Goal: Task Accomplishment & Management: Manage account settings

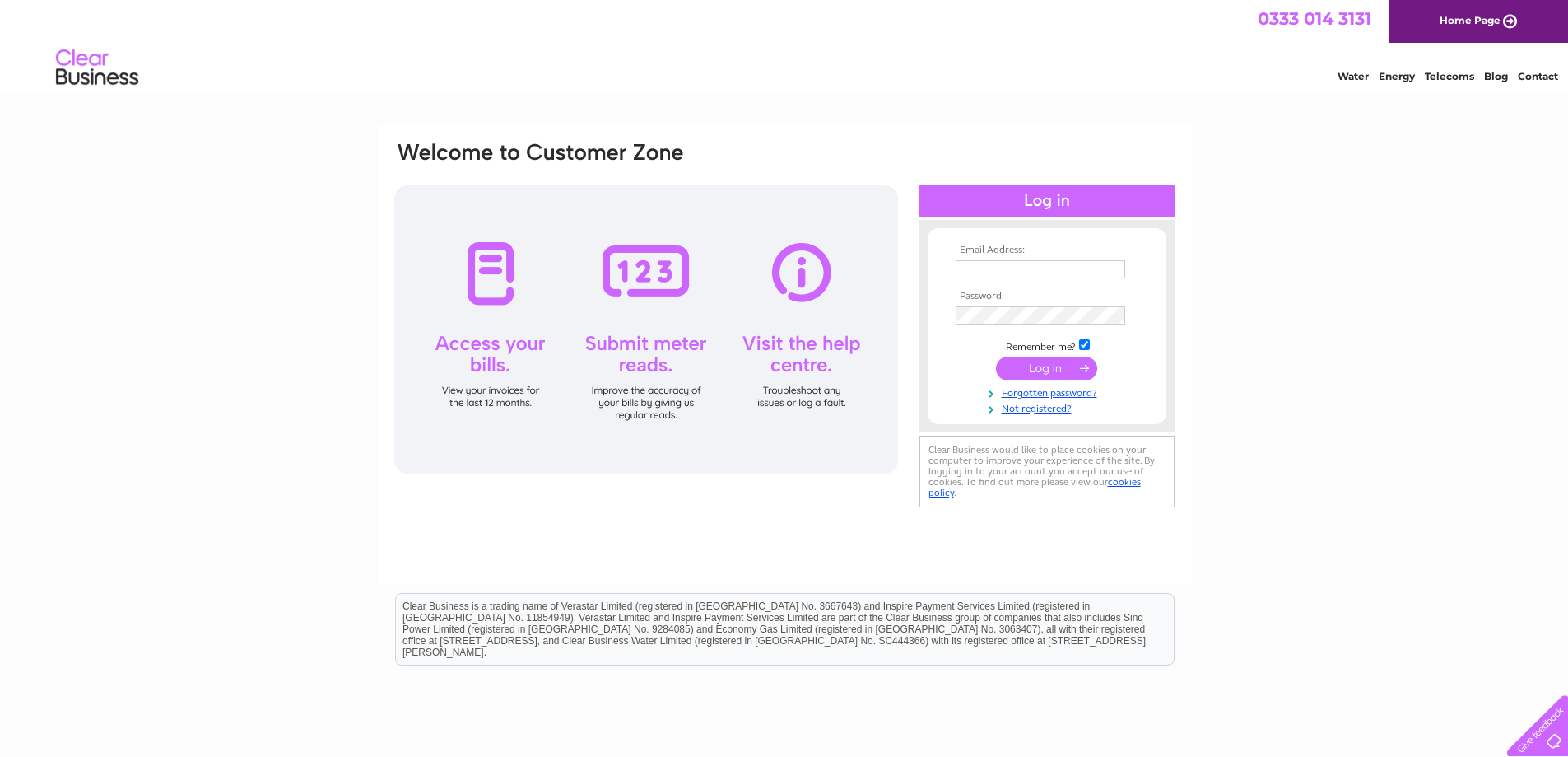
type input "[PERSON_NAME][EMAIL_ADDRESS][DOMAIN_NAME]"
click at [1060, 368] on input "submit" at bounding box center [1046, 368] width 101 height 23
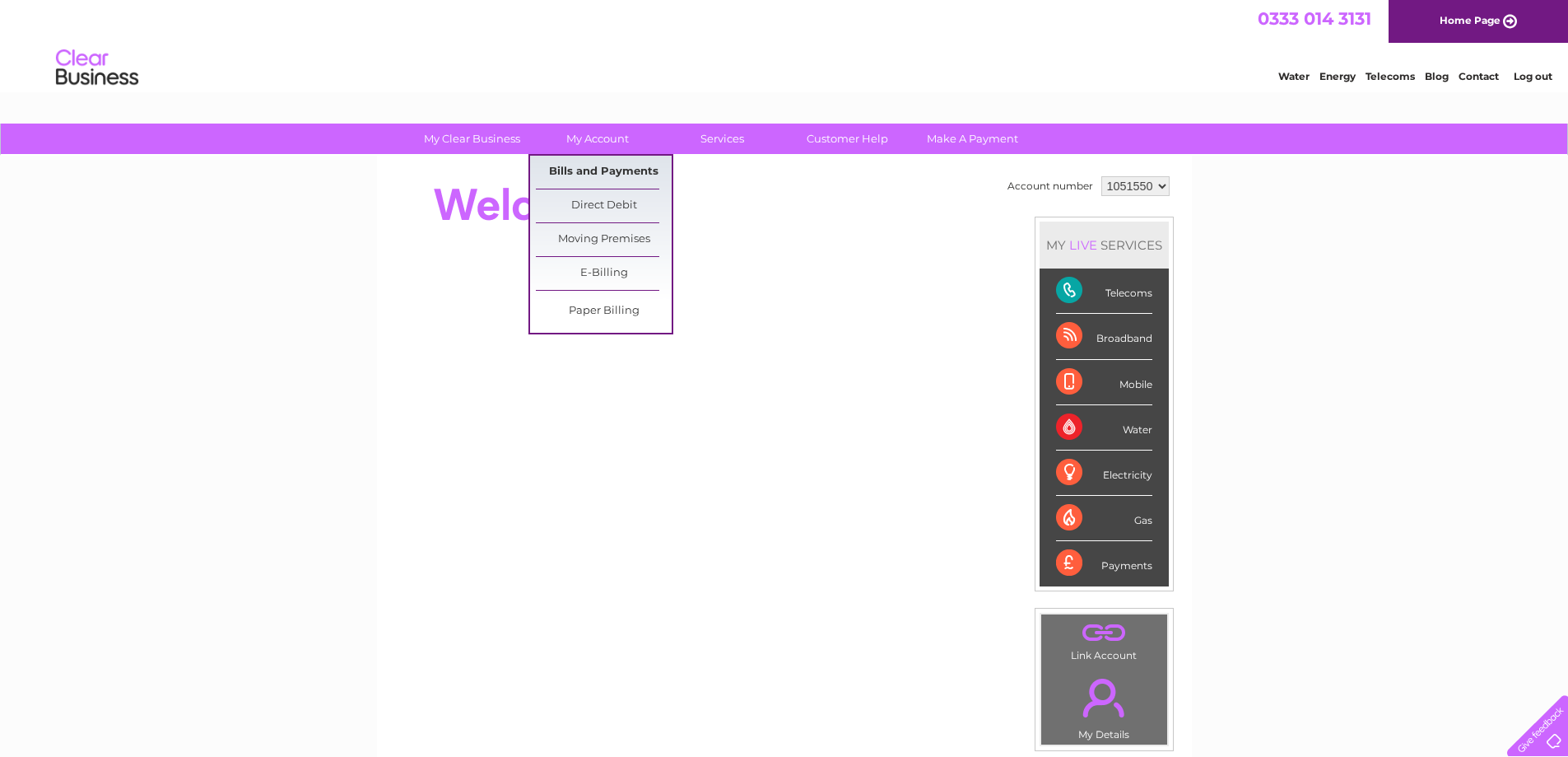
click at [600, 164] on link "Bills and Payments" at bounding box center [603, 172] width 136 height 33
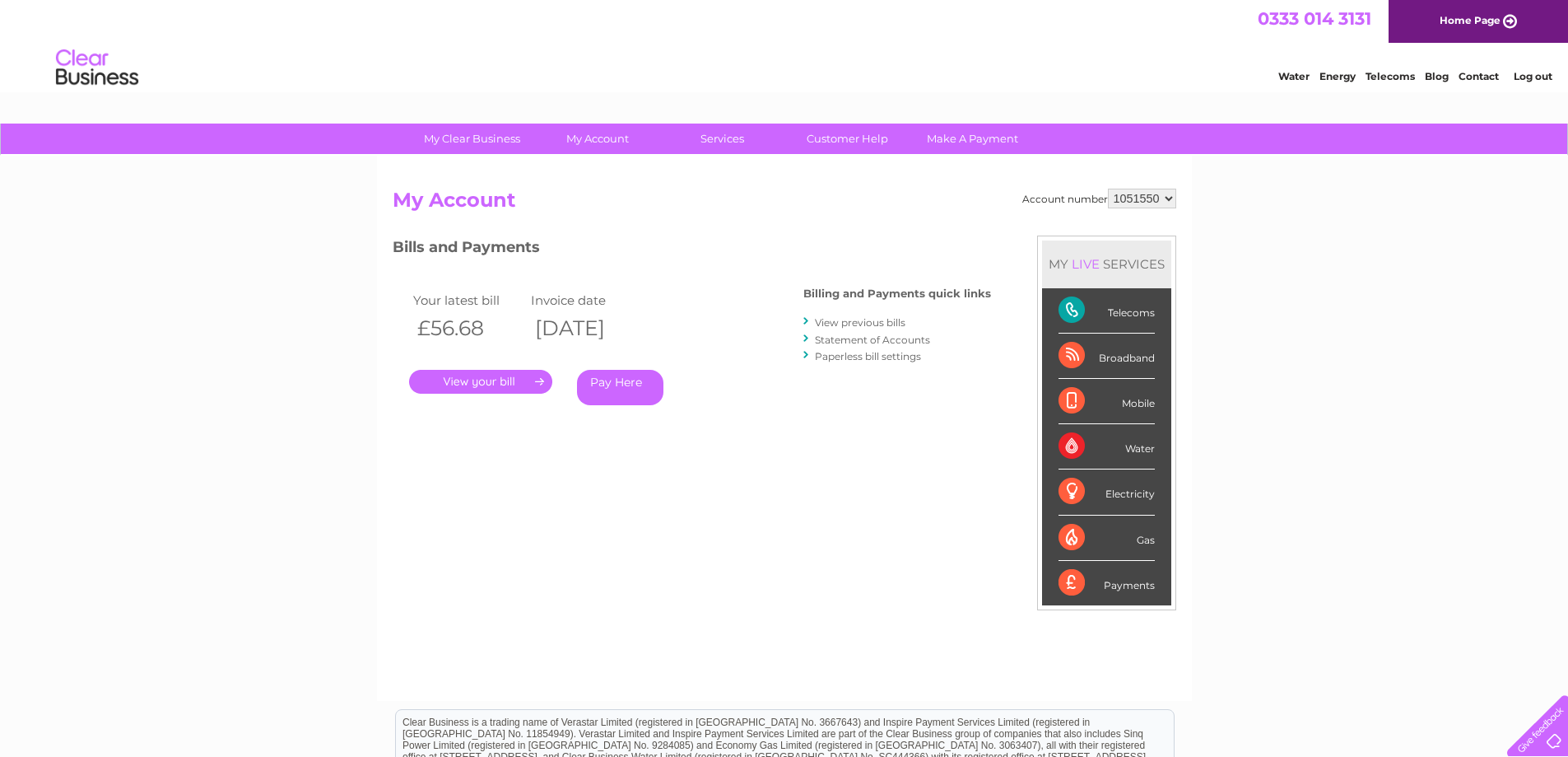
click at [485, 377] on link "." at bounding box center [480, 382] width 143 height 24
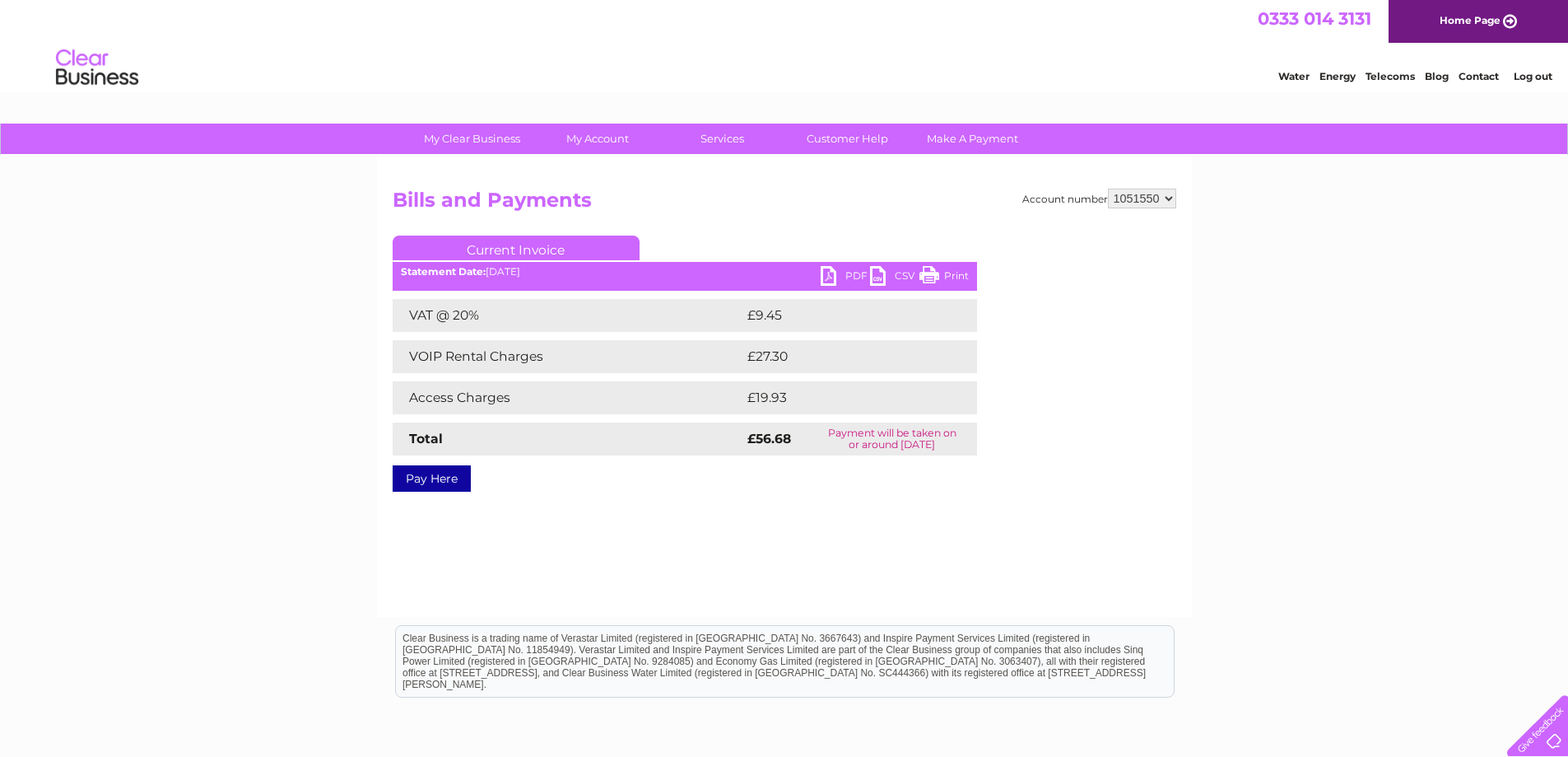
click at [929, 278] on link "Print" at bounding box center [945, 278] width 49 height 24
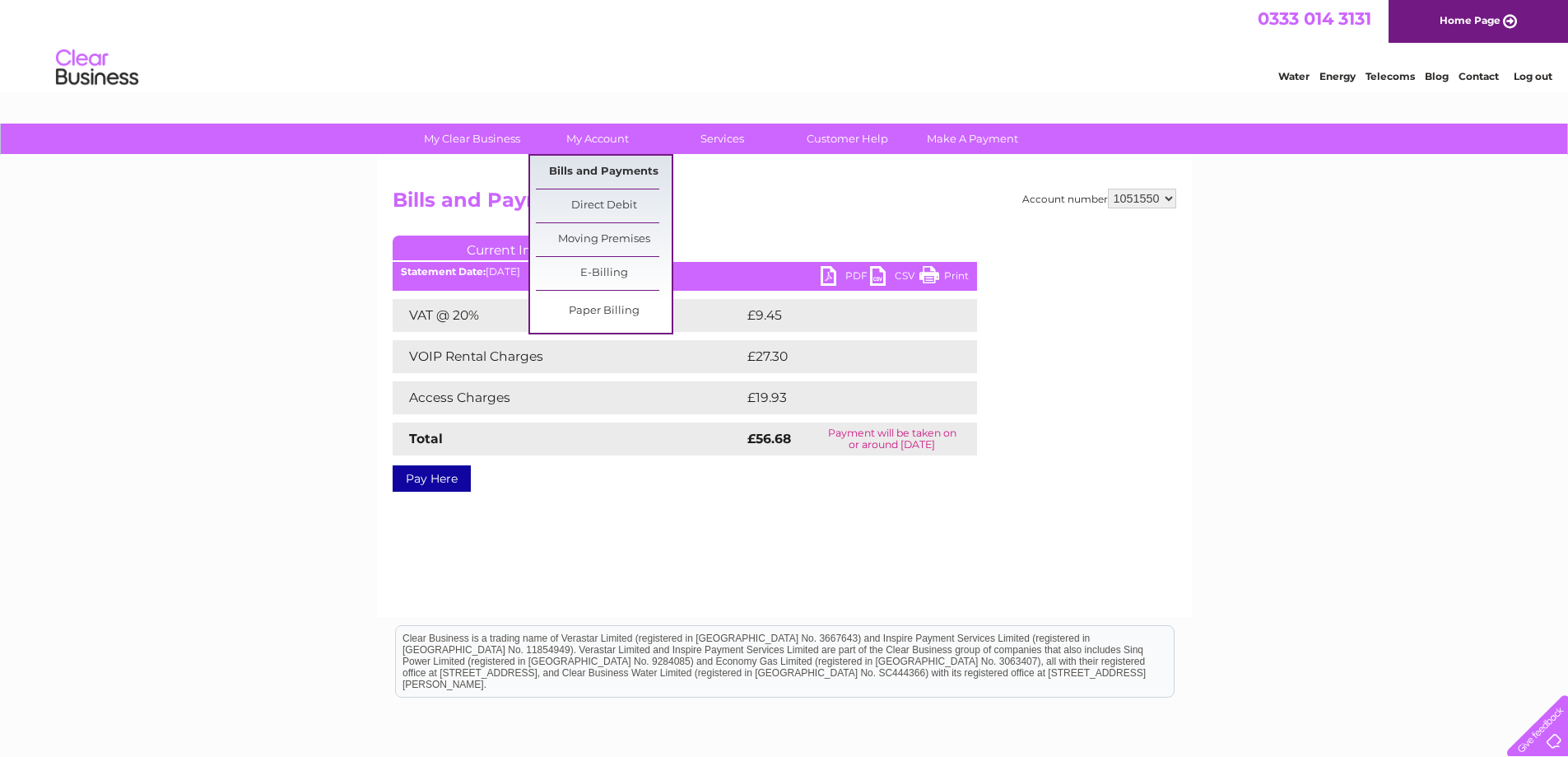
click at [591, 173] on link "Bills and Payments" at bounding box center [603, 172] width 136 height 33
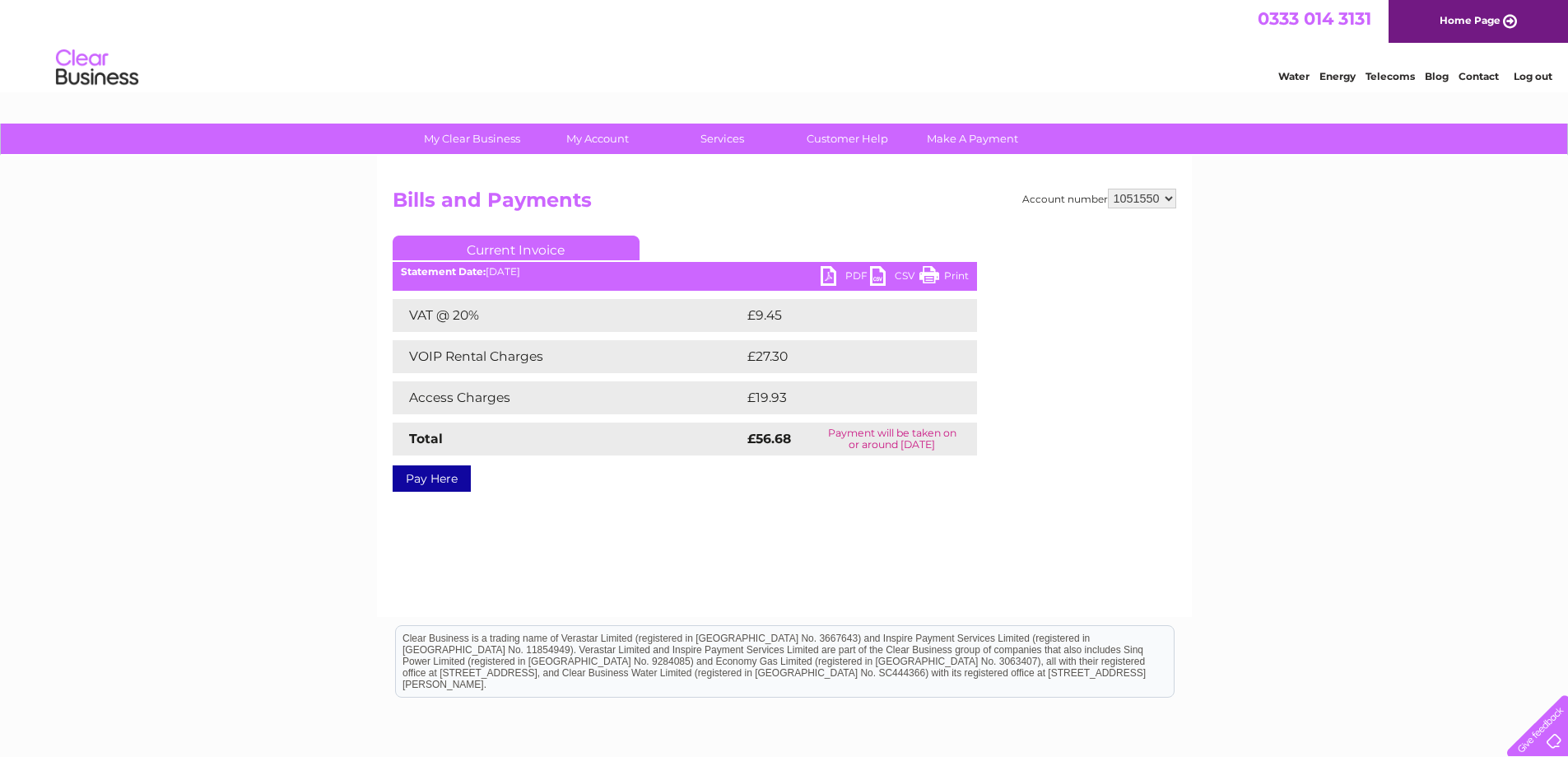
click at [933, 282] on link "Print" at bounding box center [945, 278] width 49 height 24
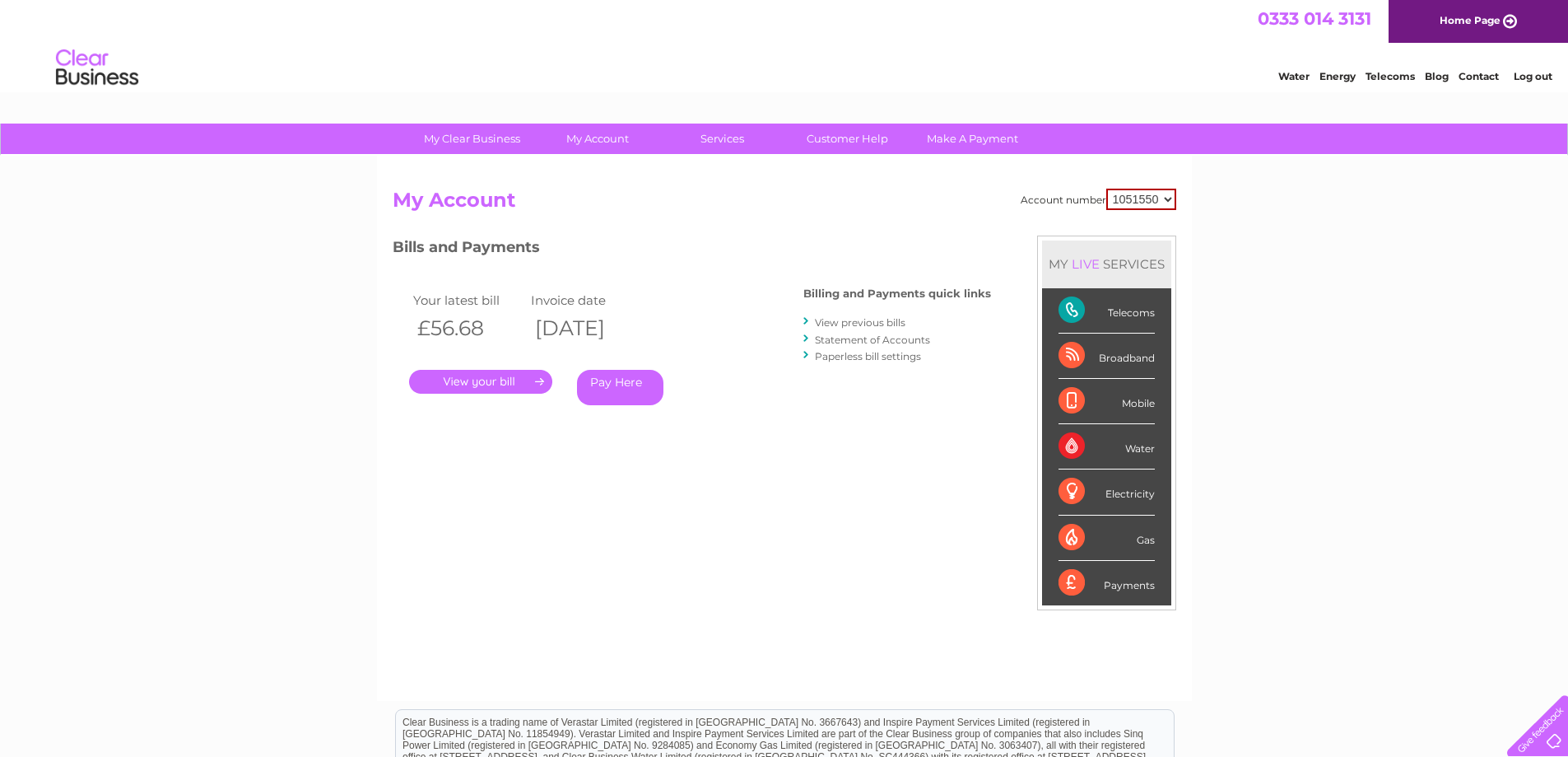
click at [522, 380] on link "." at bounding box center [480, 382] width 143 height 24
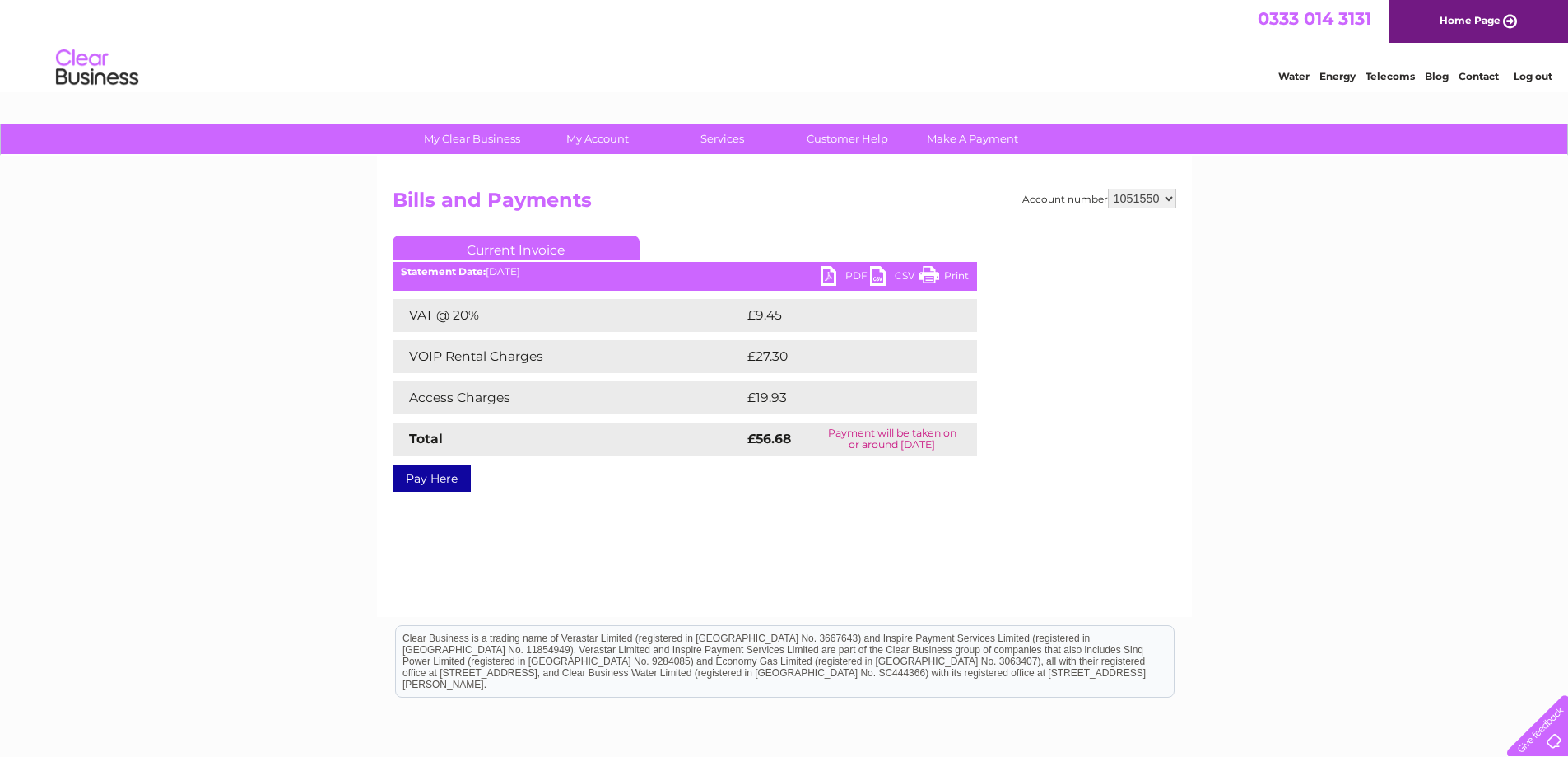
click at [949, 275] on link "Print" at bounding box center [945, 278] width 49 height 24
click at [1539, 77] on link "Log out" at bounding box center [1533, 77] width 38 height 13
